Goal: Contribute content: Add original content to the website for others to see

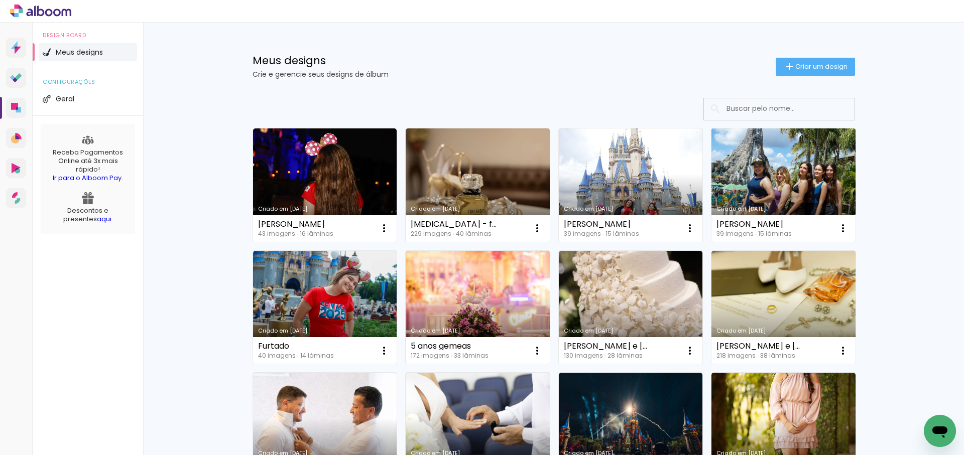
click at [768, 172] on link "Criado em [DATE]" at bounding box center [783, 184] width 144 height 113
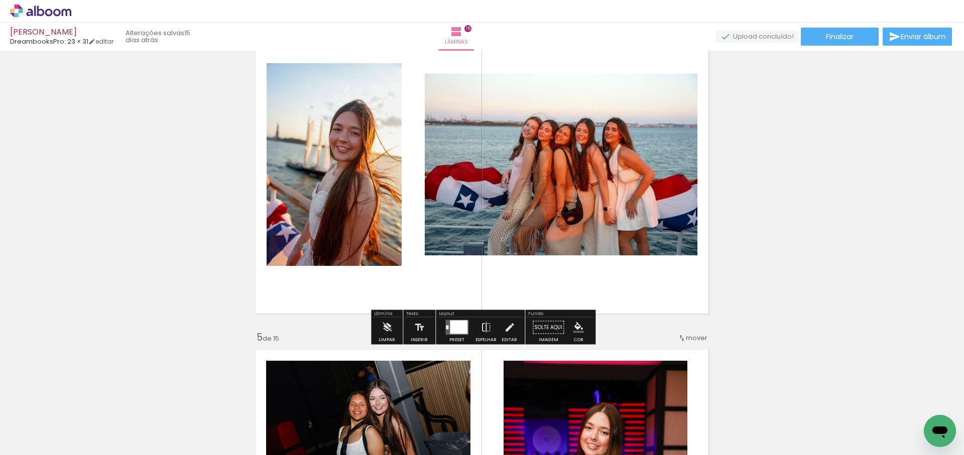
scroll to position [1091, 0]
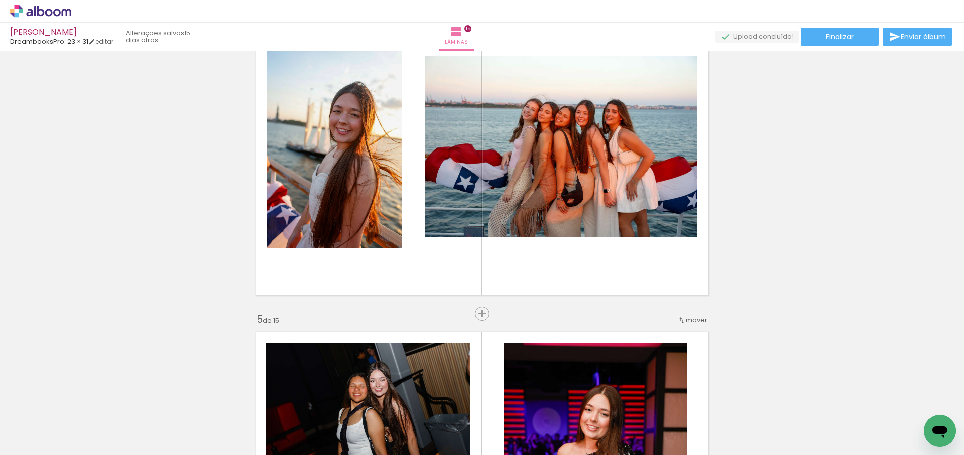
click at [39, 442] on span "Adicionar Fotos" at bounding box center [36, 441] width 30 height 11
click at [0, 0] on input "file" at bounding box center [0, 0] width 0 height 0
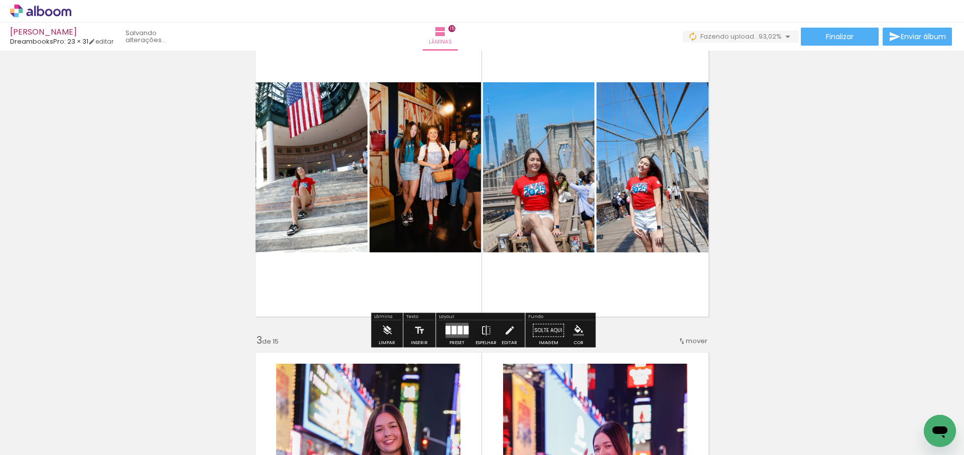
scroll to position [0, 0]
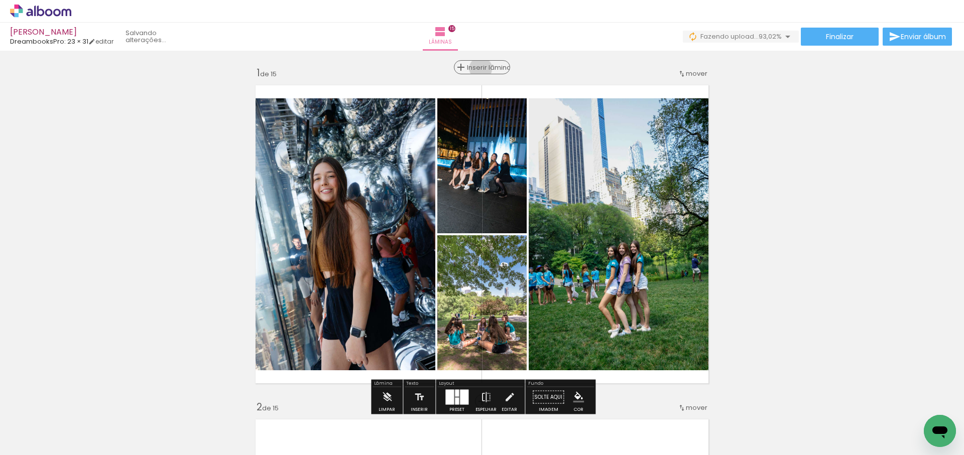
click at [483, 68] on span "Inserir lâmina" at bounding box center [486, 67] width 39 height 7
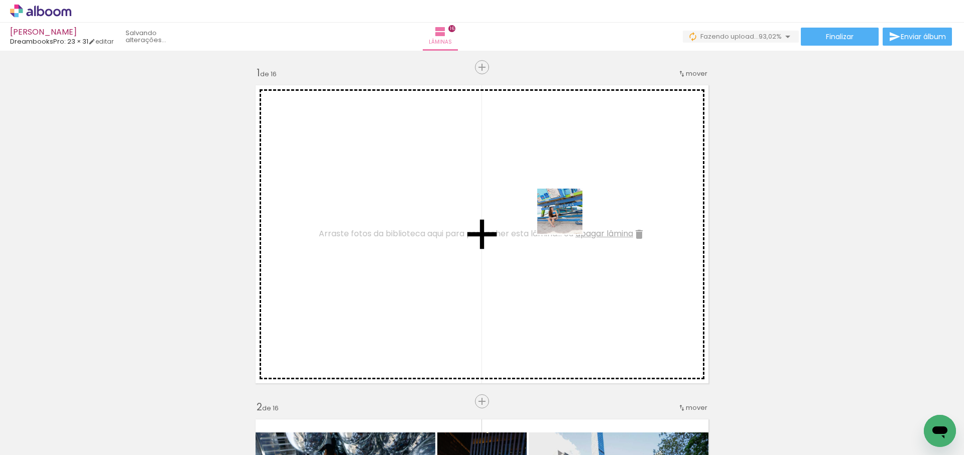
drag, startPoint x: 602, startPoint y: 261, endPoint x: 790, endPoint y: 355, distance: 210.7
click at [571, 220] on quentale-workspace at bounding box center [482, 227] width 964 height 455
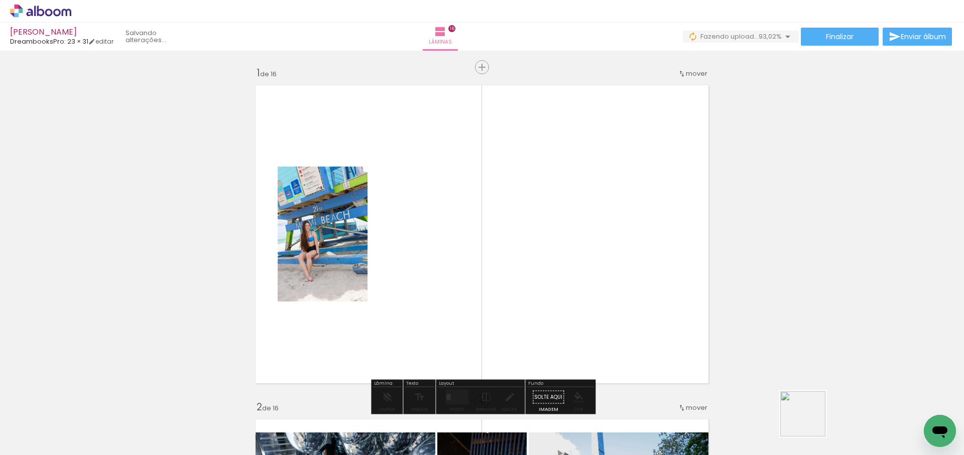
drag, startPoint x: 810, startPoint y: 422, endPoint x: 858, endPoint y: 346, distance: 89.5
click at [649, 229] on quentale-workspace at bounding box center [482, 227] width 964 height 455
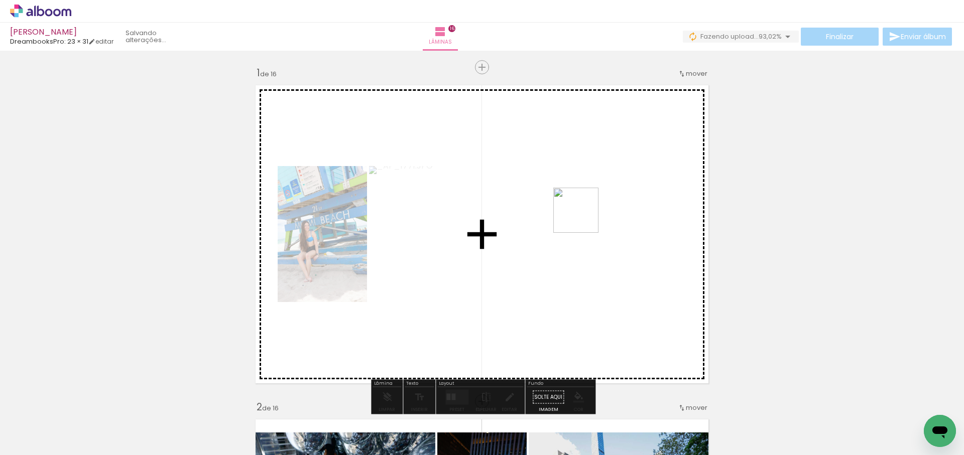
drag, startPoint x: 743, startPoint y: 341, endPoint x: 709, endPoint y: 284, distance: 66.2
click at [583, 218] on quentale-workspace at bounding box center [482, 227] width 964 height 455
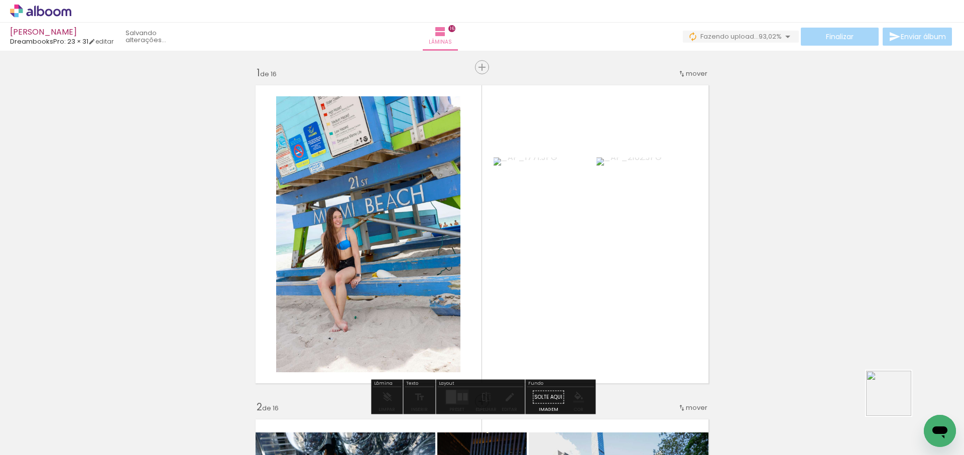
drag, startPoint x: 896, startPoint y: 401, endPoint x: 685, endPoint y: 266, distance: 250.5
click at [685, 266] on quentale-workspace at bounding box center [482, 227] width 964 height 455
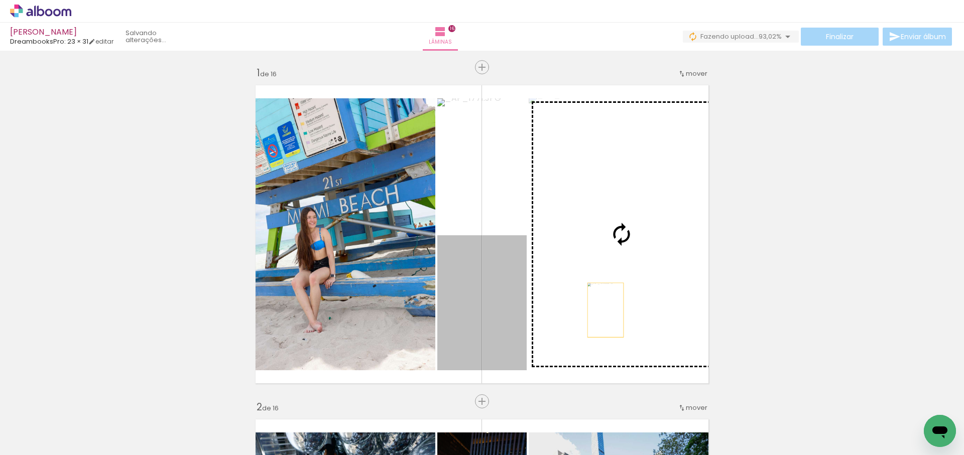
drag, startPoint x: 605, startPoint y: 310, endPoint x: 813, endPoint y: 313, distance: 208.3
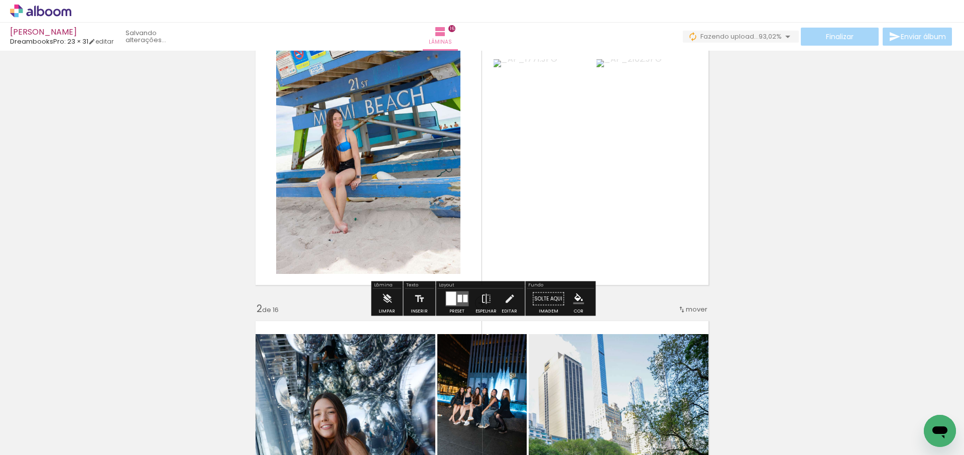
scroll to position [110, 0]
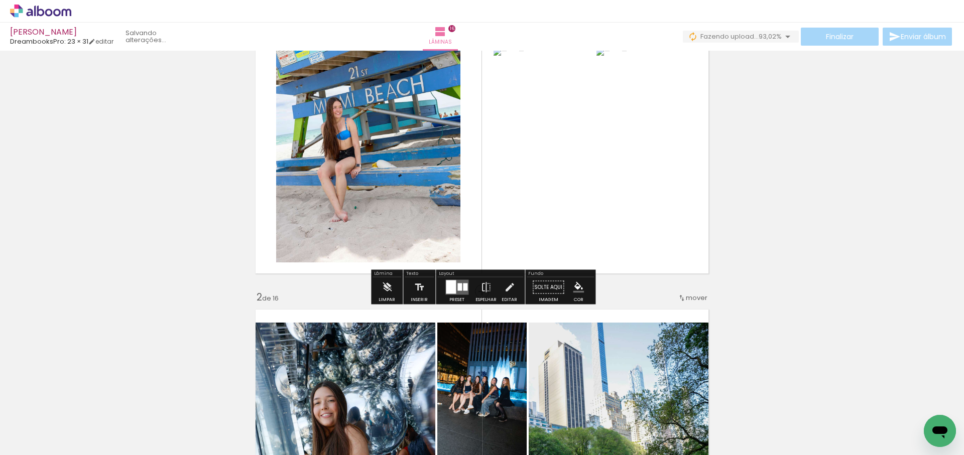
click at [463, 290] on div at bounding box center [465, 288] width 5 height 8
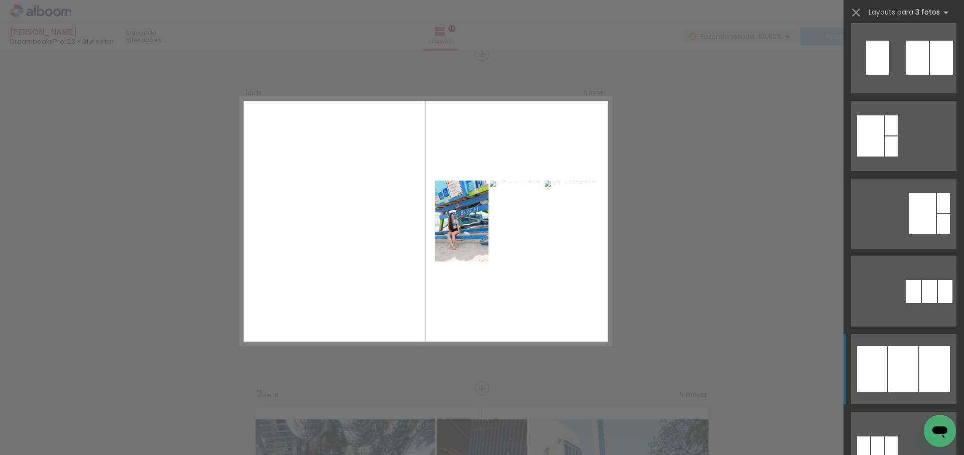
scroll to position [360, 0]
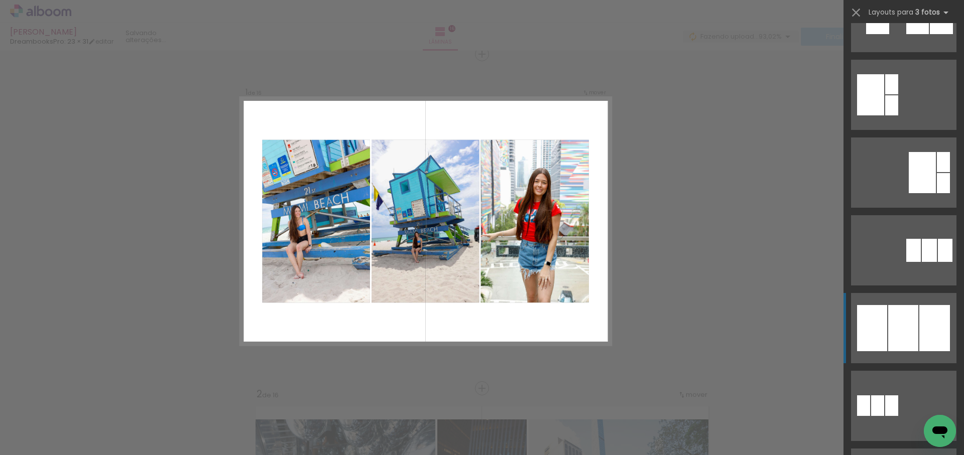
click at [910, 321] on div at bounding box center [903, 328] width 30 height 46
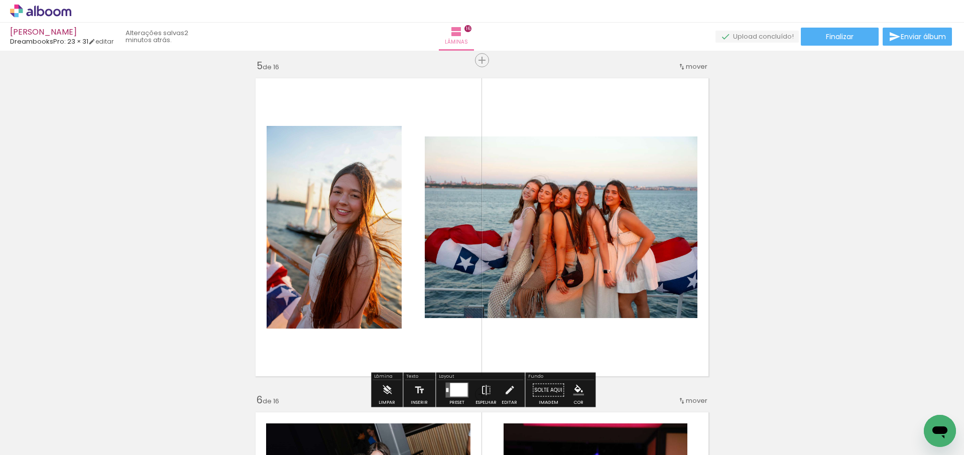
scroll to position [1343, 0]
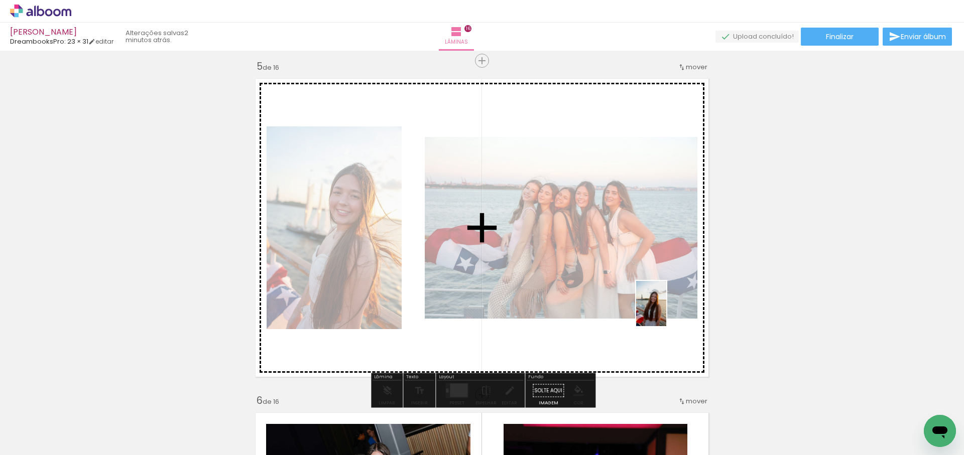
drag, startPoint x: 925, startPoint y: 413, endPoint x: 666, endPoint y: 311, distance: 278.6
click at [666, 311] on quentale-workspace at bounding box center [482, 227] width 964 height 455
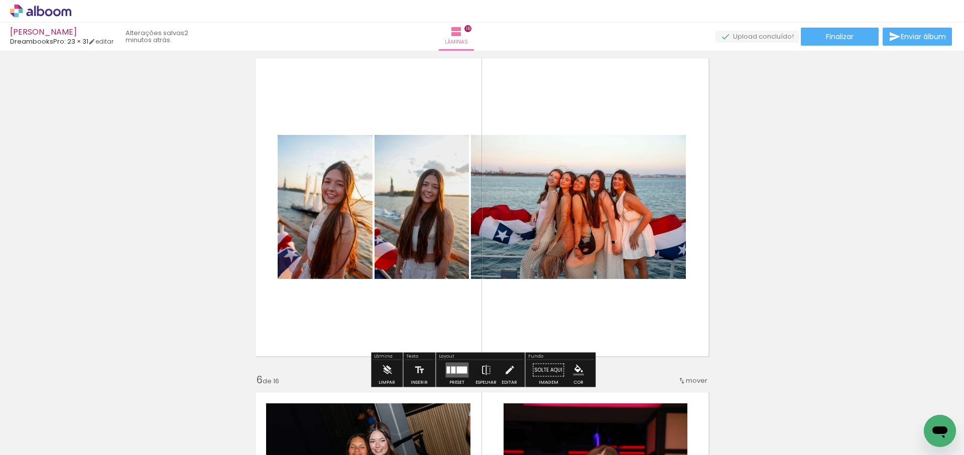
scroll to position [1372, 0]
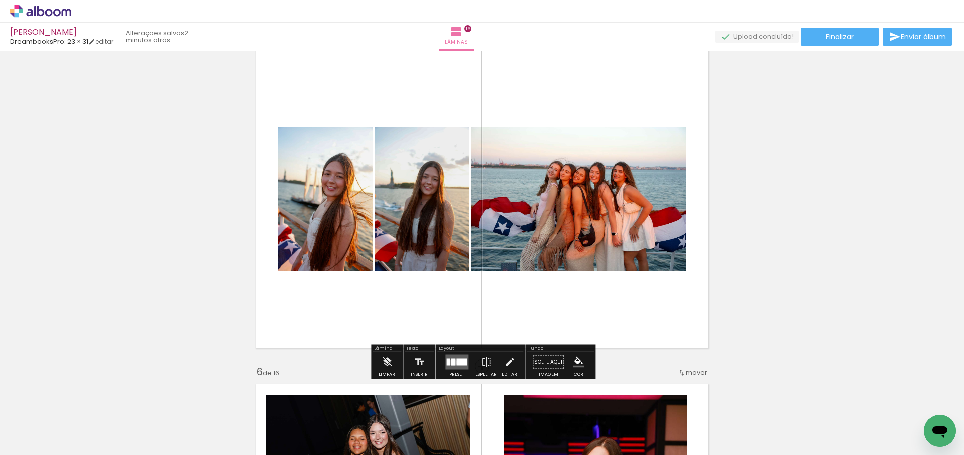
click at [451, 362] on div at bounding box center [453, 362] width 5 height 7
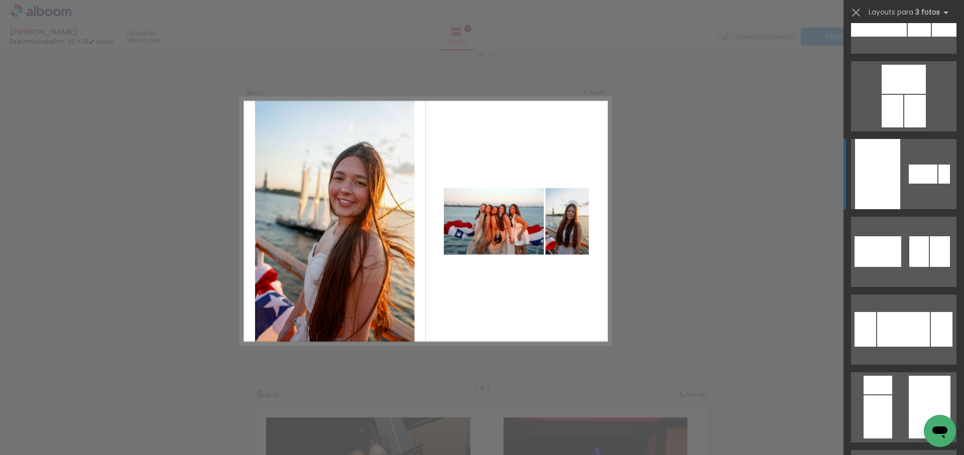
scroll to position [197, 0]
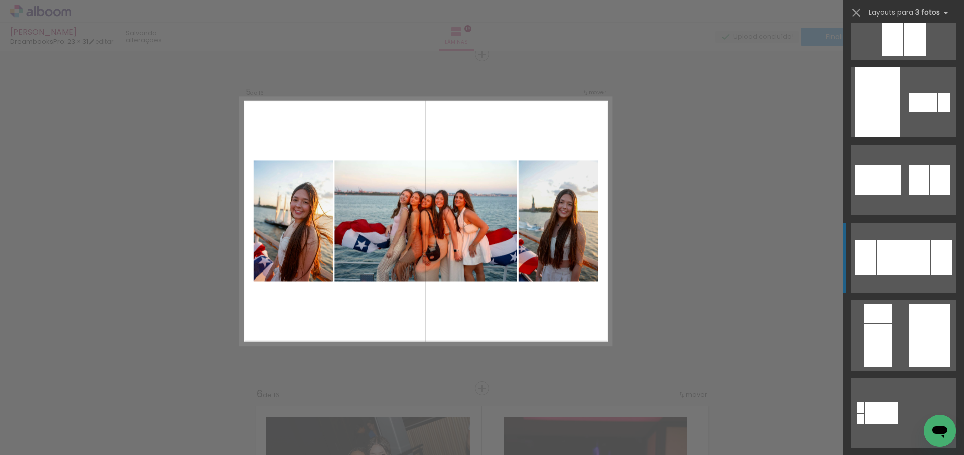
click at [903, 252] on div at bounding box center [903, 257] width 53 height 35
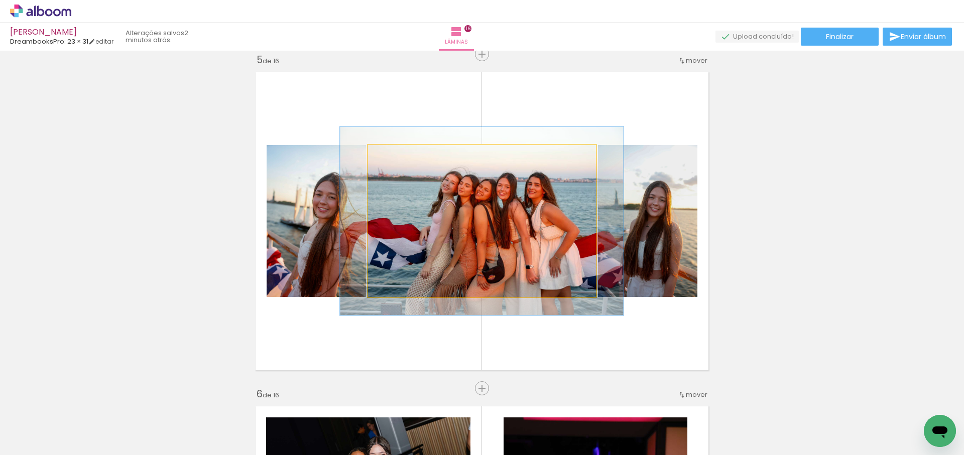
type paper-slider "126"
drag, startPoint x: 395, startPoint y: 156, endPoint x: 400, endPoint y: 157, distance: 5.1
click at [400, 156] on div at bounding box center [399, 155] width 9 height 9
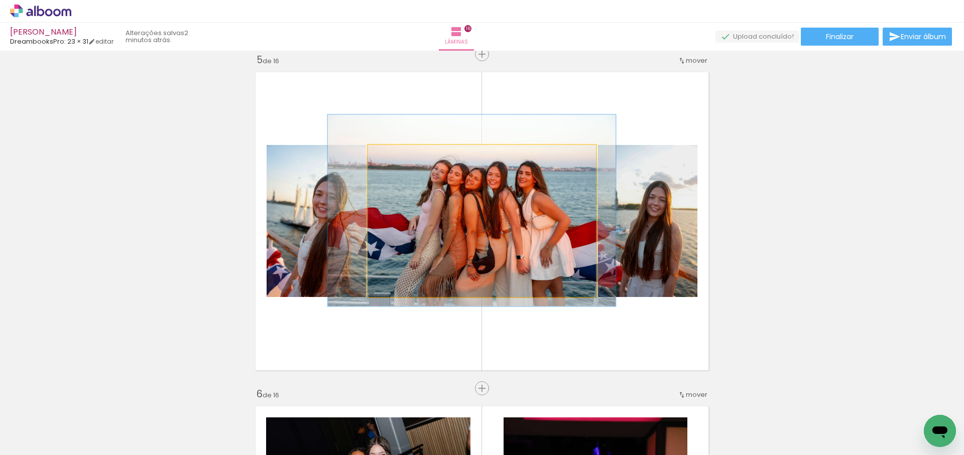
drag, startPoint x: 514, startPoint y: 228, endPoint x: 504, endPoint y: 218, distance: 14.6
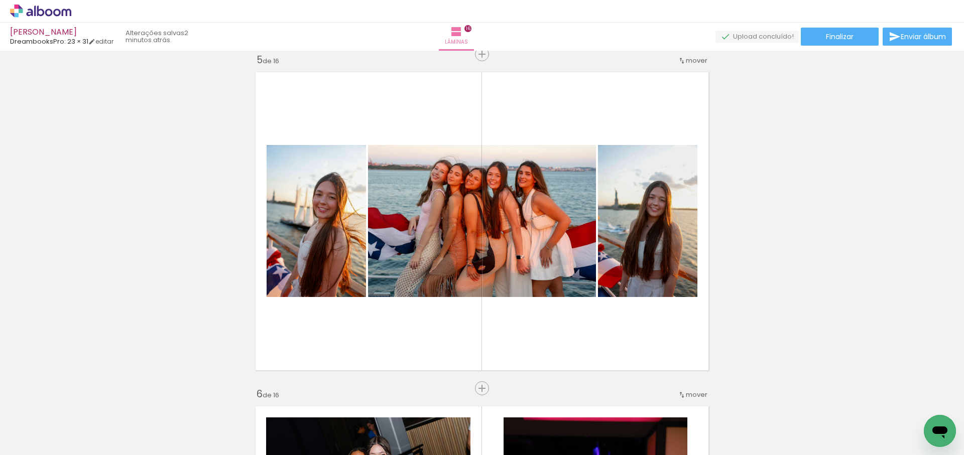
scroll to position [0, 0]
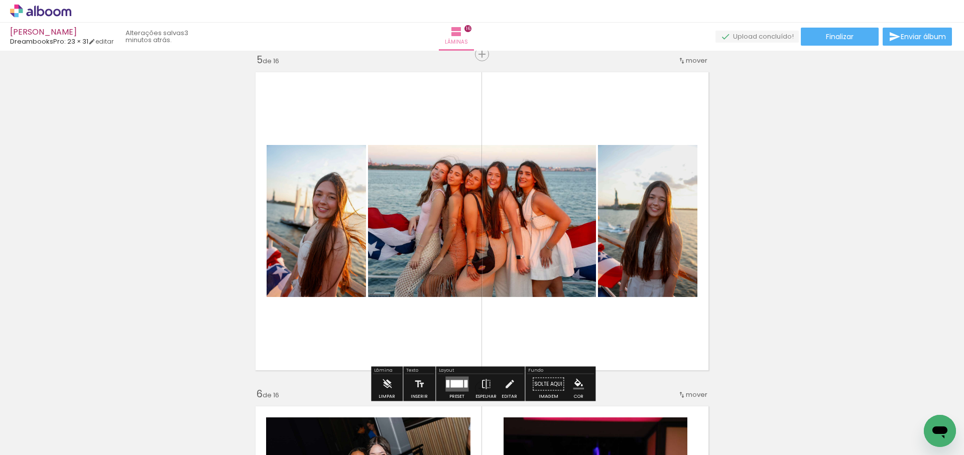
click at [38, 442] on span "Adicionar Fotos" at bounding box center [36, 441] width 30 height 11
click at [0, 0] on input "file" at bounding box center [0, 0] width 0 height 0
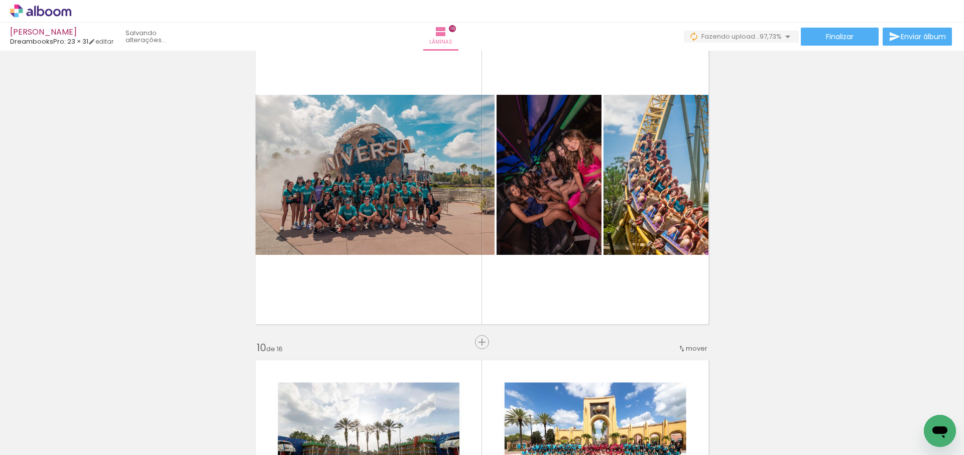
scroll to position [2786, 0]
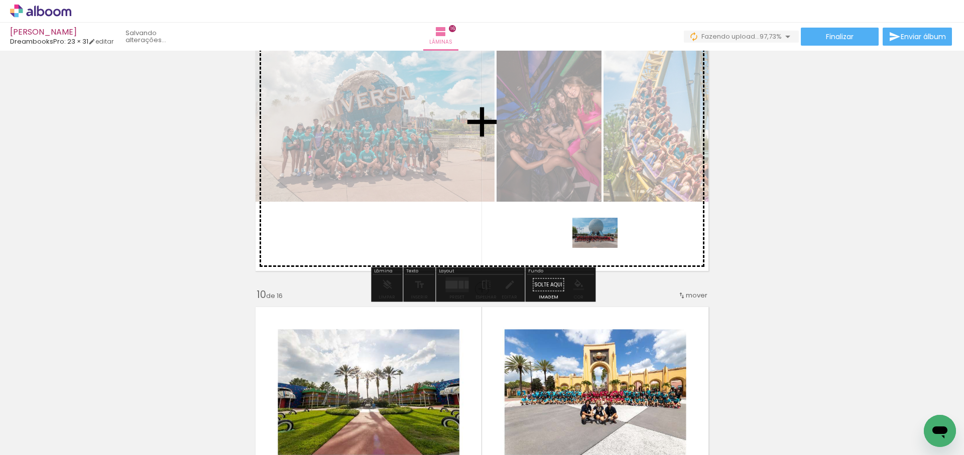
drag, startPoint x: 917, startPoint y: 418, endPoint x: 587, endPoint y: 236, distance: 376.9
click at [589, 237] on quentale-workspace at bounding box center [482, 227] width 964 height 455
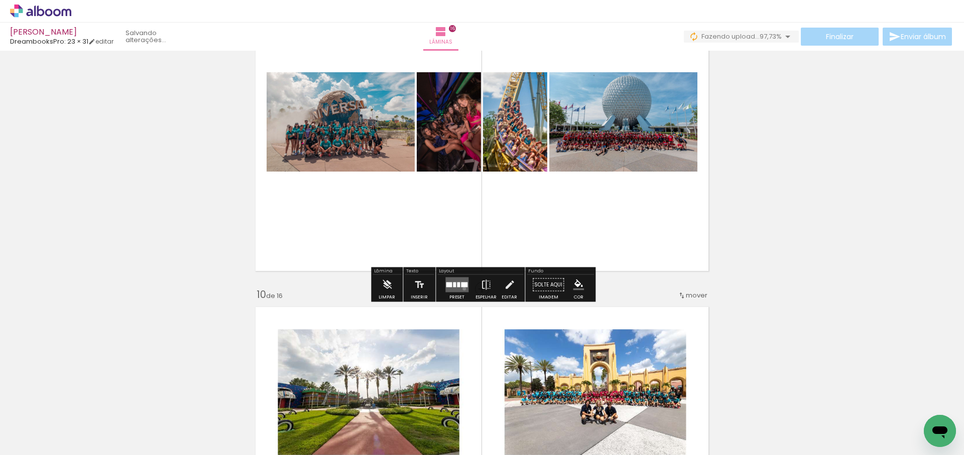
click at [462, 289] on quentale-layouter at bounding box center [456, 285] width 23 height 15
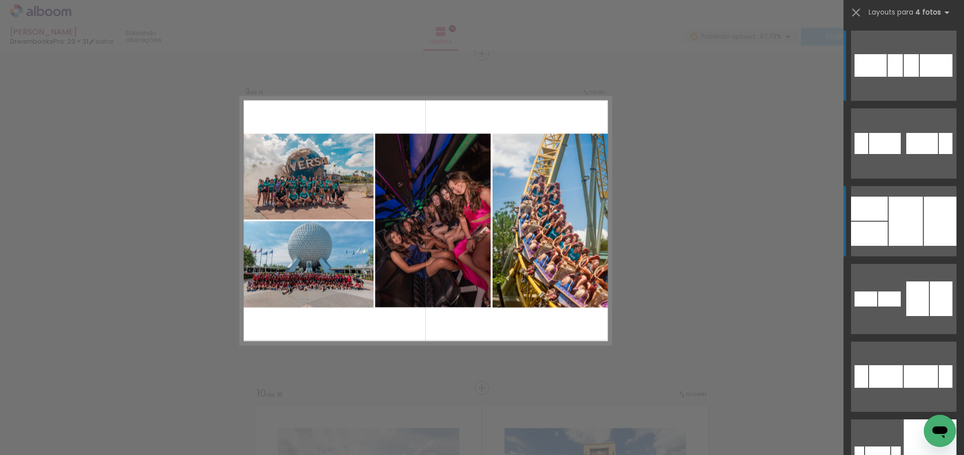
scroll to position [2687, 0]
click at [909, 229] on div at bounding box center [905, 221] width 34 height 49
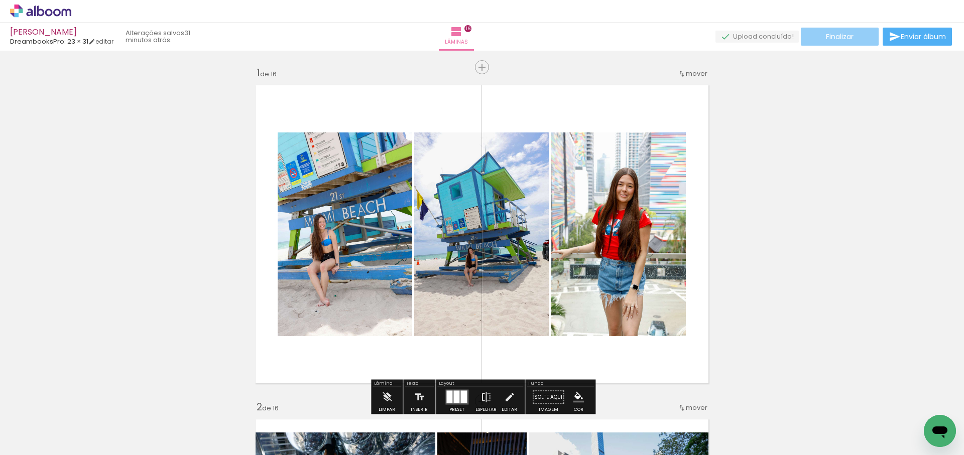
click at [842, 38] on span "Finalizar" at bounding box center [840, 36] width 28 height 7
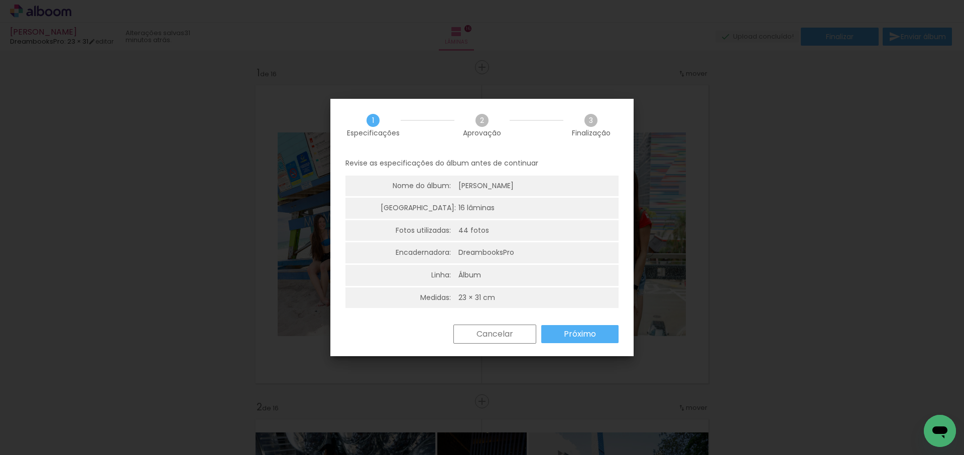
click at [0, 0] on slot "Próximo" at bounding box center [0, 0] width 0 height 0
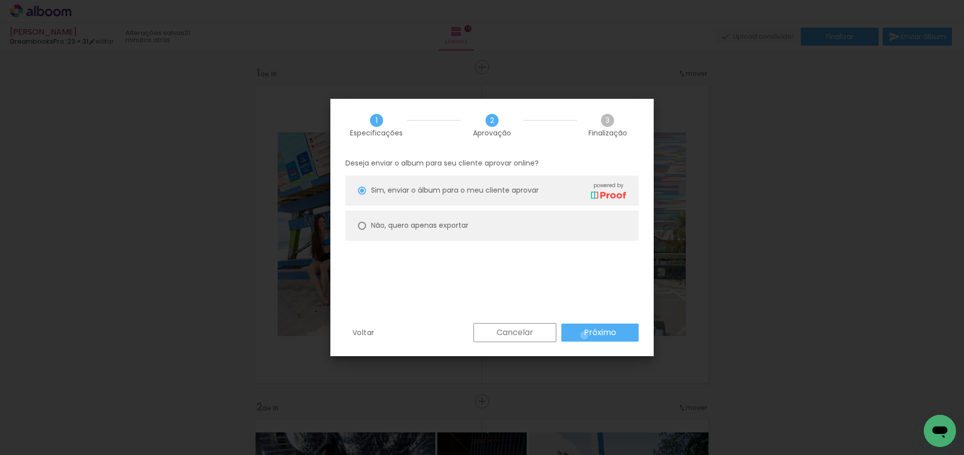
click at [0, 0] on slot "Próximo" at bounding box center [0, 0] width 0 height 0
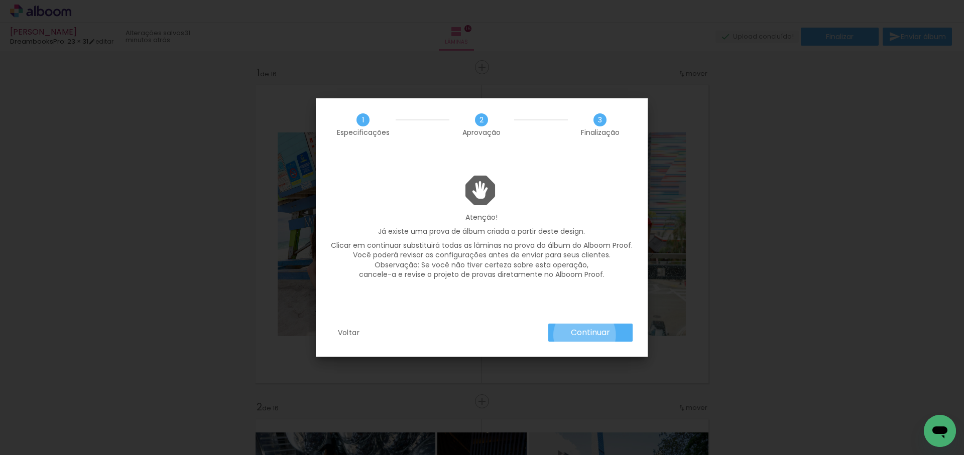
click at [0, 0] on slot "Continuar" at bounding box center [0, 0] width 0 height 0
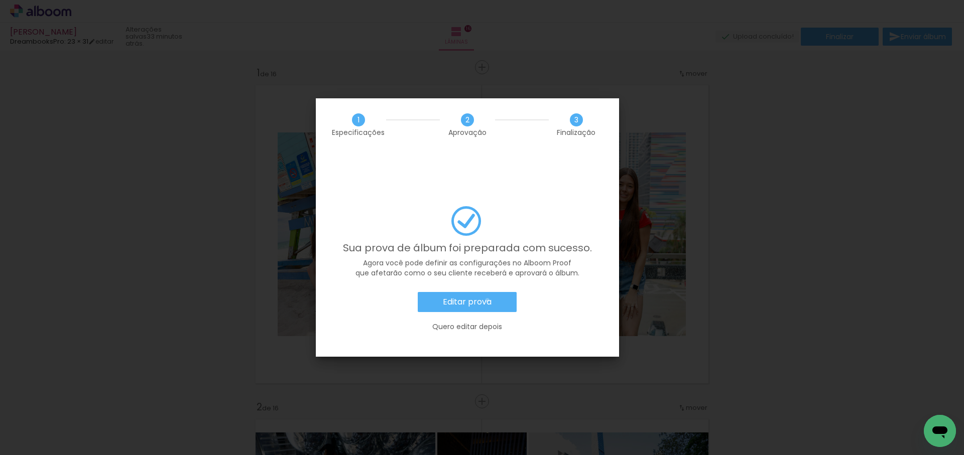
click at [0, 0] on slot "Editar prova" at bounding box center [0, 0] width 0 height 0
